Goal: Use online tool/utility: Utilize a website feature to perform a specific function

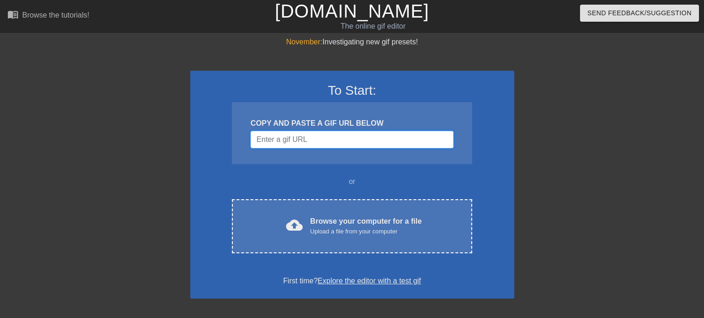
click at [309, 142] on input "Username" at bounding box center [351, 140] width 203 height 18
paste input "[URL][DOMAIN_NAME]"
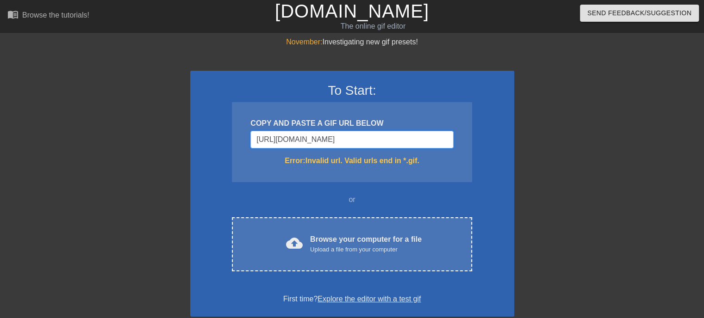
type input "[URL][DOMAIN_NAME]"
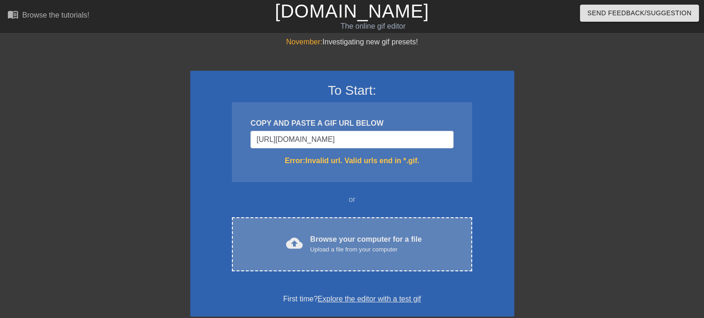
click at [319, 258] on div "cloud_upload Browse your computer for a file Upload a file from your computer C…" at bounding box center [352, 245] width 240 height 54
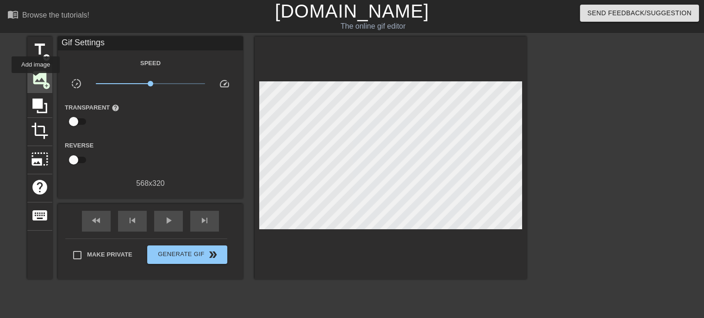
click at [36, 80] on span "image" at bounding box center [40, 78] width 18 height 18
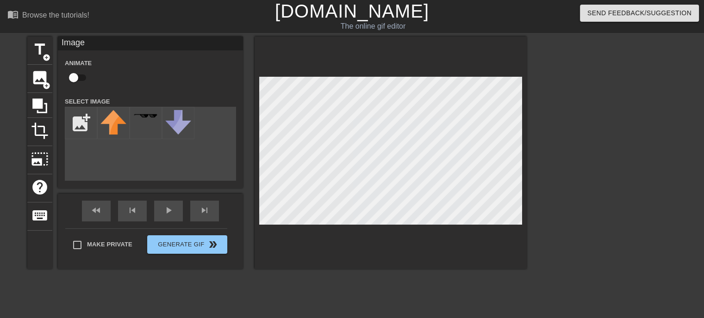
click at [255, 157] on div at bounding box center [391, 153] width 272 height 233
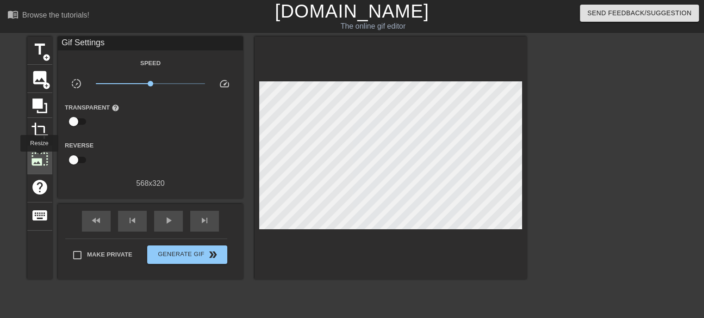
click at [38, 158] on span "photo_size_select_large" at bounding box center [40, 159] width 18 height 18
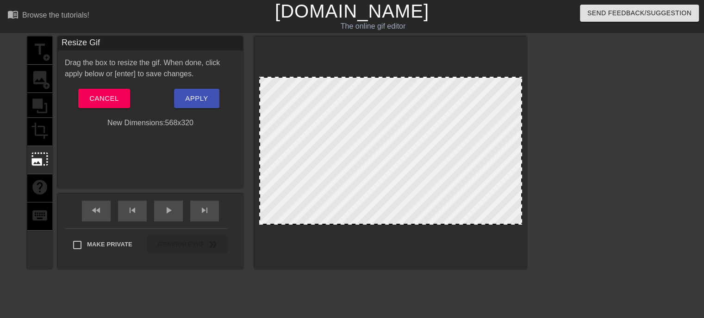
drag, startPoint x: 262, startPoint y: 77, endPoint x: 281, endPoint y: 90, distance: 23.4
click at [281, 90] on div at bounding box center [390, 151] width 263 height 148
drag, startPoint x: 336, startPoint y: 142, endPoint x: 373, endPoint y: 141, distance: 37.1
click at [399, 143] on div at bounding box center [390, 151] width 263 height 148
click at [198, 99] on span "Apply" at bounding box center [196, 99] width 23 height 12
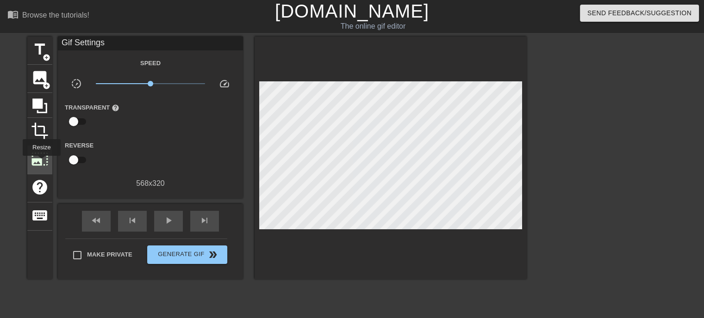
click at [41, 162] on span "photo_size_select_large" at bounding box center [40, 159] width 18 height 18
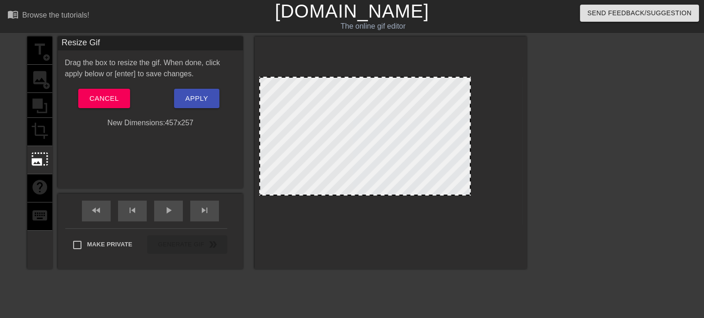
drag, startPoint x: 520, startPoint y: 77, endPoint x: 448, endPoint y: 110, distance: 78.7
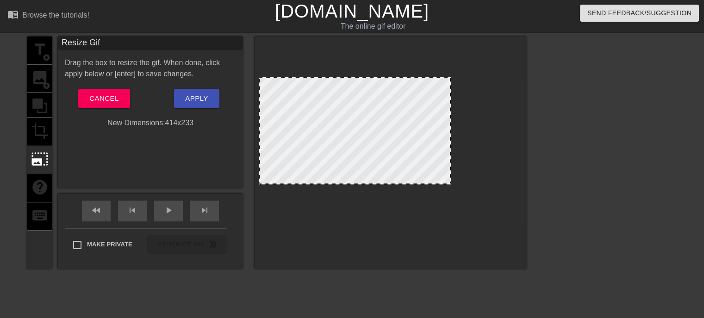
drag, startPoint x: 383, startPoint y: 124, endPoint x: 443, endPoint y: 129, distance: 59.5
click at [442, 129] on div at bounding box center [355, 131] width 192 height 108
click at [462, 180] on div at bounding box center [390, 151] width 263 height 148
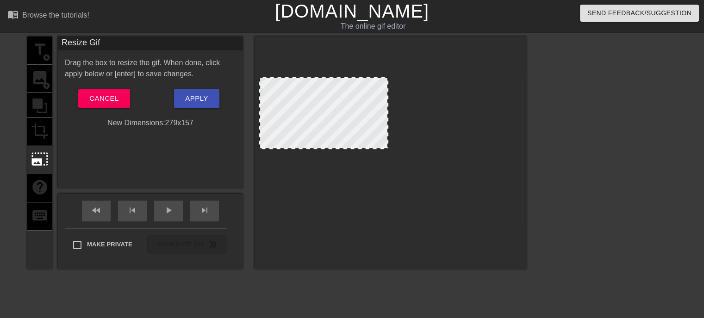
drag, startPoint x: 447, startPoint y: 185, endPoint x: 318, endPoint y: 150, distance: 133.9
click at [324, 78] on span at bounding box center [324, 78] width 0 height 0
drag, startPoint x: 250, startPoint y: 113, endPoint x: 341, endPoint y: 114, distance: 90.3
click at [341, 114] on div "title add_circle image add_circle crop photo_size_select_large help keyboard Re…" at bounding box center [276, 153] width 499 height 233
click at [100, 103] on span "Cancel" at bounding box center [103, 99] width 29 height 12
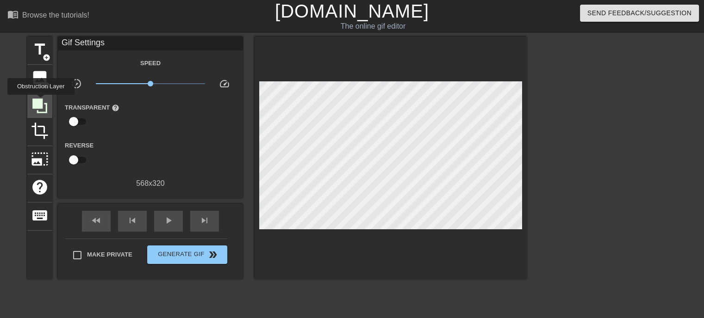
click at [41, 101] on icon at bounding box center [39, 106] width 15 height 15
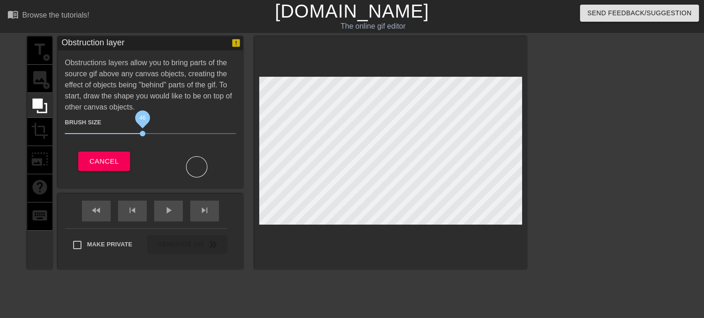
drag, startPoint x: 116, startPoint y: 128, endPoint x: 155, endPoint y: 131, distance: 39.0
click at [155, 131] on span "46" at bounding box center [150, 133] width 171 height 11
drag, startPoint x: 155, startPoint y: 131, endPoint x: 121, endPoint y: 131, distance: 33.8
click at [121, 131] on span "35" at bounding box center [124, 134] width 6 height 6
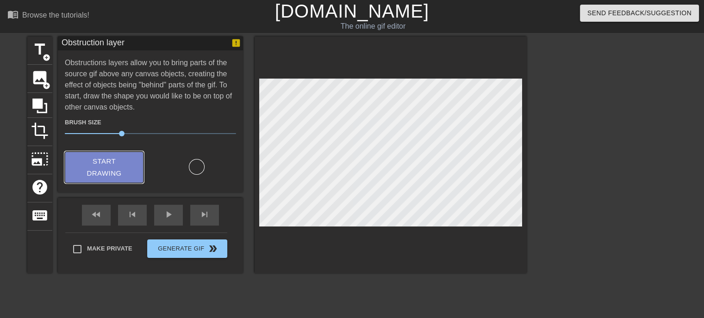
click at [118, 165] on span "Start Drawing" at bounding box center [104, 168] width 56 height 25
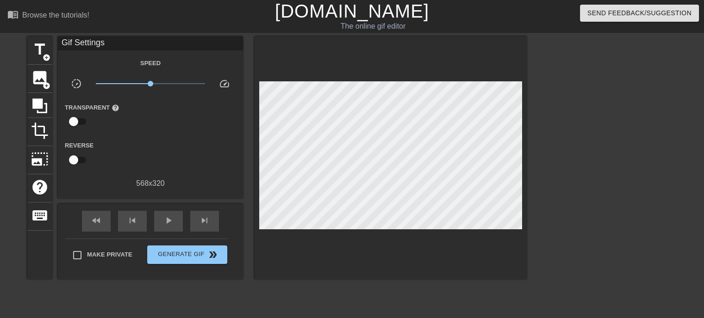
click at [72, 120] on input "checkbox" at bounding box center [73, 122] width 53 height 18
checkbox input "true"
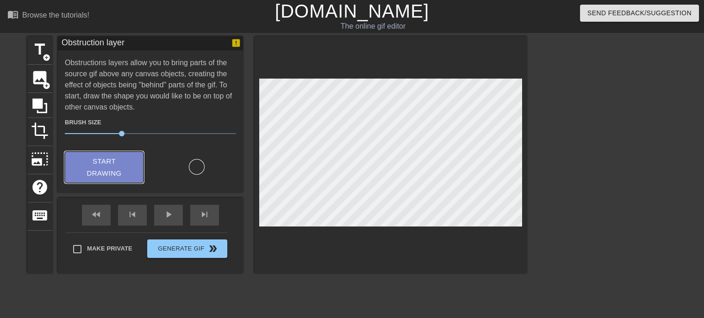
click at [136, 163] on button "Start Drawing" at bounding box center [104, 168] width 79 height 32
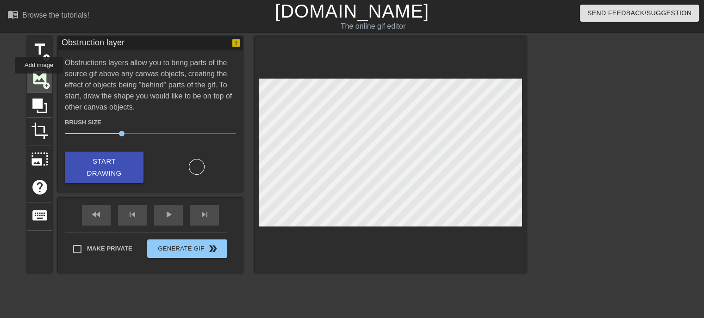
click at [39, 80] on span "image" at bounding box center [40, 78] width 18 height 18
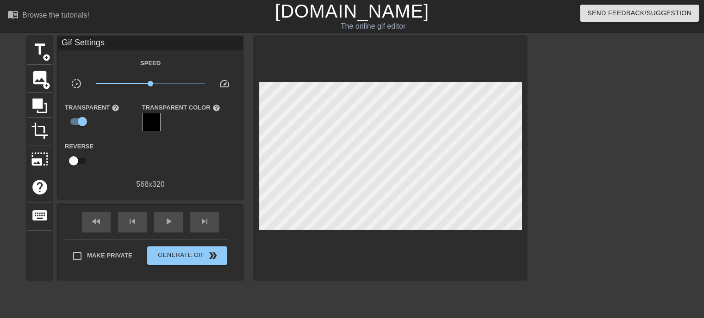
click at [542, 178] on div "title add_circle image add_circle crop photo_size_select_large help keyboard Gi…" at bounding box center [352, 176] width 704 height 278
click at [573, 157] on div at bounding box center [607, 176] width 139 height 278
